Goal: Task Accomplishment & Management: Use online tool/utility

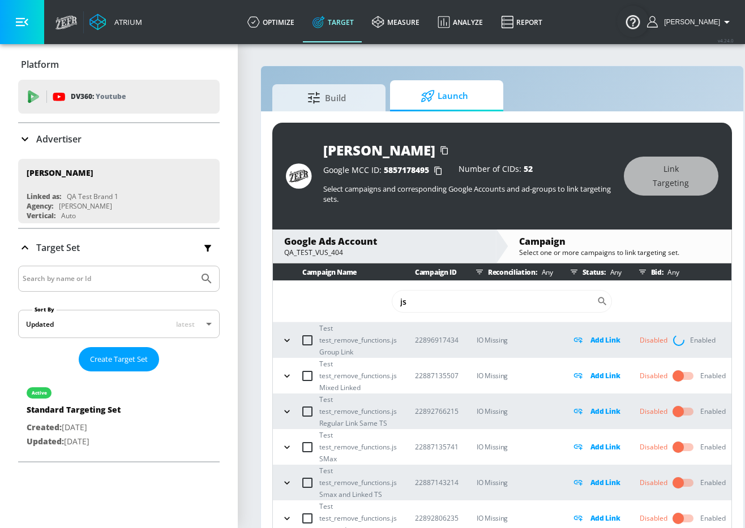
scroll to position [2, 0]
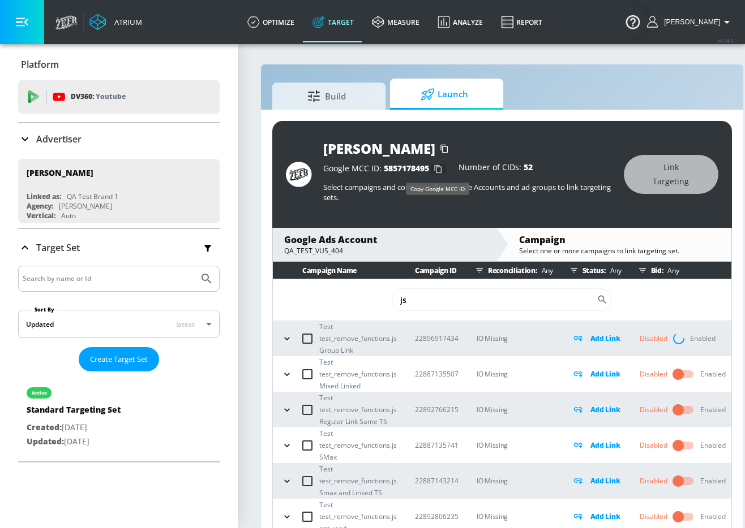
click at [440, 171] on icon "button" at bounding box center [438, 169] width 18 height 18
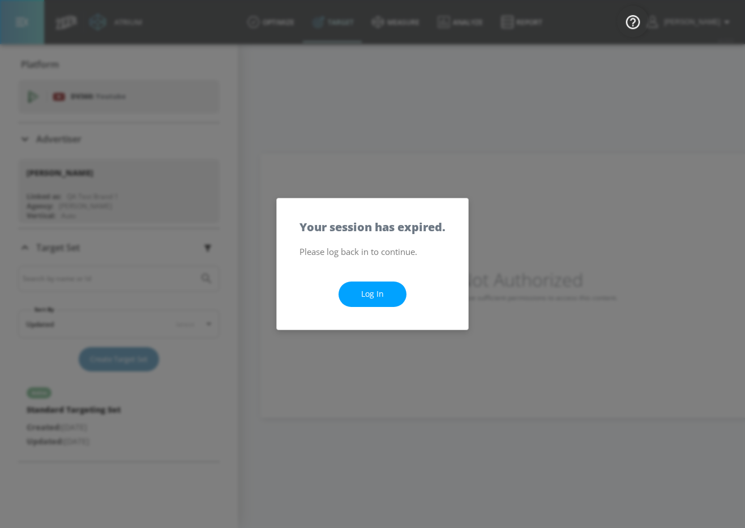
scroll to position [0, 0]
